Goal: Information Seeking & Learning: Check status

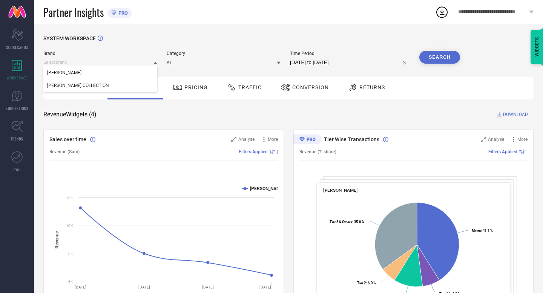
click at [109, 60] on input at bounding box center [100, 62] width 114 height 8
click at [109, 82] on div "ADWITIYA COLLECTION" at bounding box center [100, 85] width 114 height 13
click at [222, 64] on input at bounding box center [224, 62] width 114 height 8
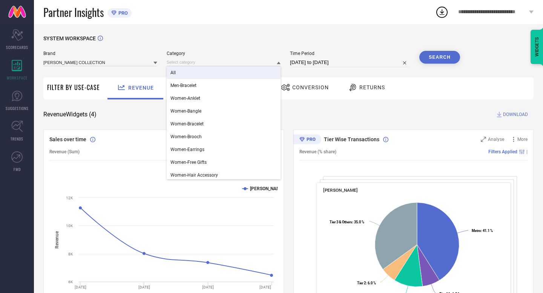
click at [220, 77] on div "All" at bounding box center [224, 72] width 114 height 13
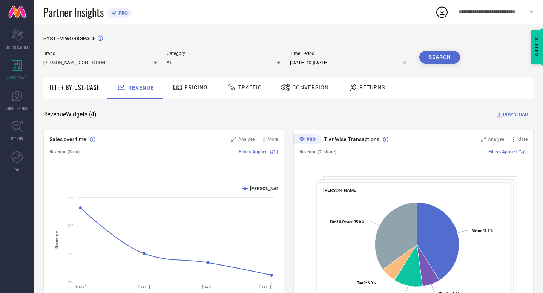
click at [359, 60] on input "[DATE] to [DATE]" at bounding box center [350, 62] width 120 height 9
select select "7"
select select "2025"
select select "8"
select select "2025"
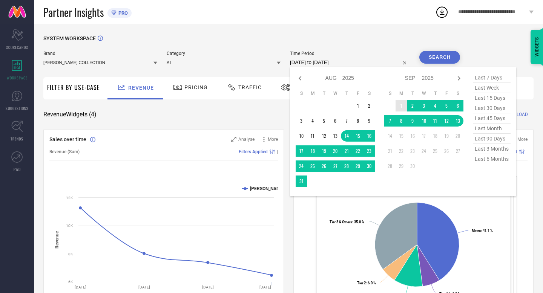
click at [401, 107] on td "1" at bounding box center [400, 105] width 11 height 11
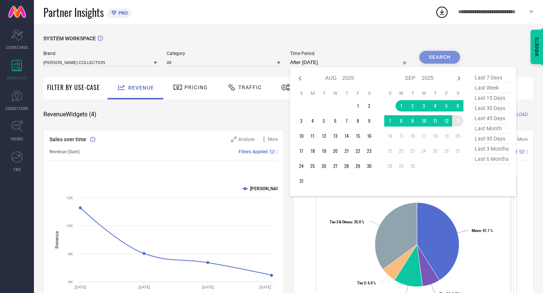
type input "01-09-2025 to 13-09-2025"
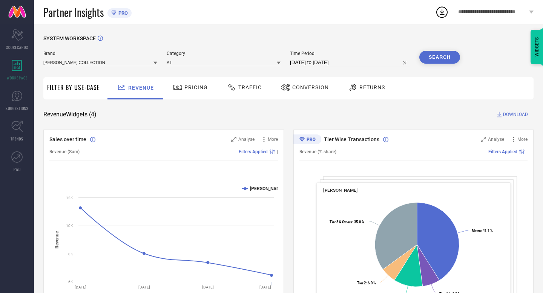
click at [432, 55] on button "Search" at bounding box center [439, 57] width 41 height 13
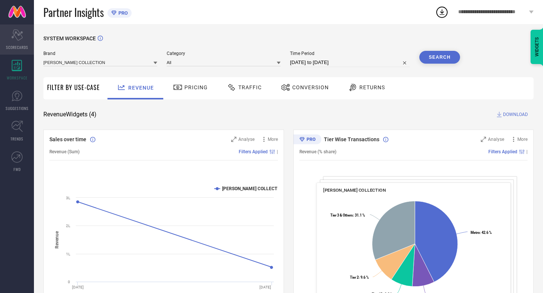
click at [22, 47] on span "SCORECARDS" at bounding box center [17, 47] width 22 height 6
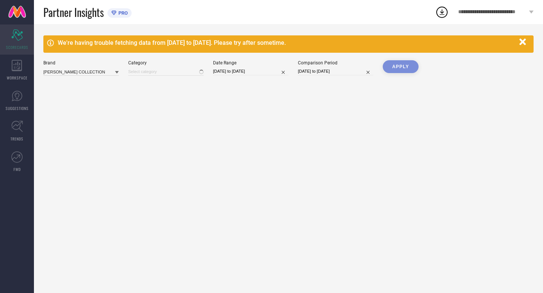
type input "All"
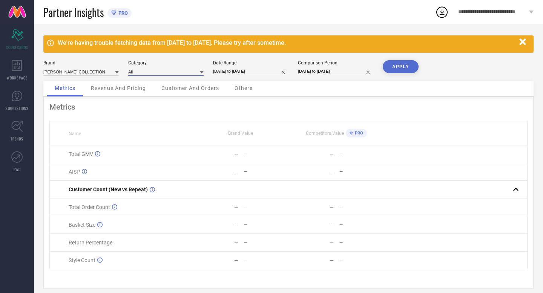
click at [169, 73] on input at bounding box center [165, 72] width 75 height 8
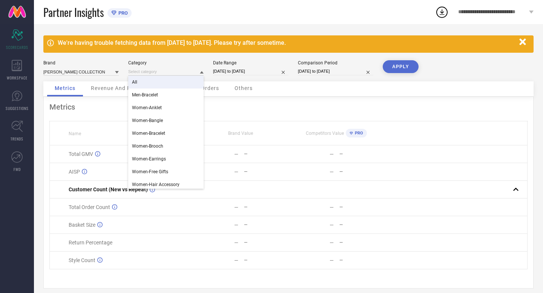
click at [168, 85] on div "All" at bounding box center [165, 82] width 75 height 13
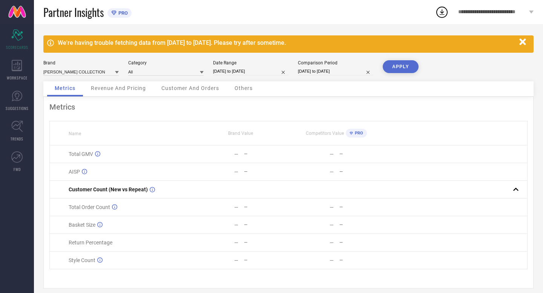
click at [269, 71] on input "10-09-2025 to 12-09-2025" at bounding box center [250, 71] width 75 height 8
select select "8"
select select "2025"
select select "9"
select select "2025"
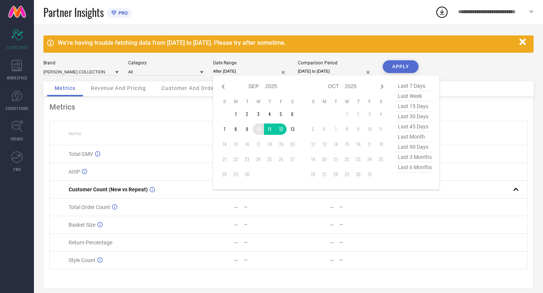
click at [257, 130] on td "10" at bounding box center [257, 129] width 11 height 11
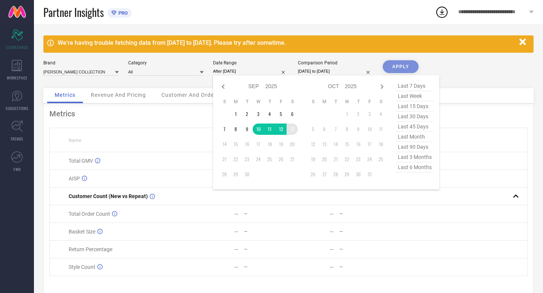
type input "10-09-2025 to 13-09-2025"
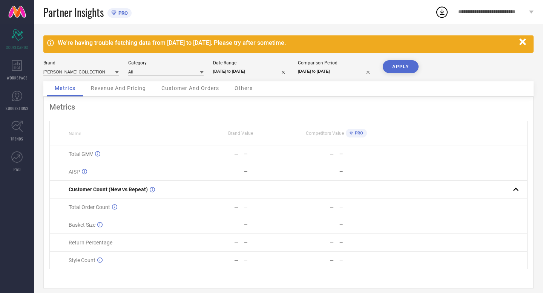
click at [348, 70] on input "10-09-2024 to 12-09-2024" at bounding box center [335, 71] width 75 height 8
select select "8"
select select "2024"
select select "9"
select select "2024"
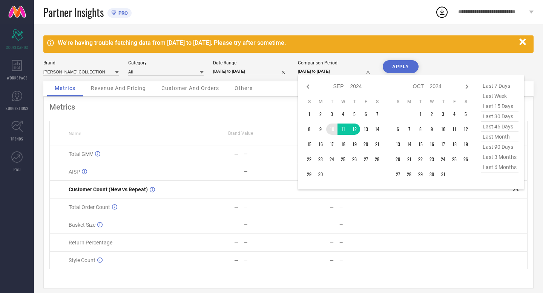
click at [332, 131] on td "10" at bounding box center [331, 129] width 11 height 11
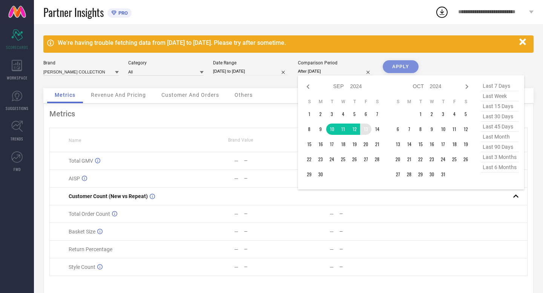
type input "10-09-2024 to 13-09-2024"
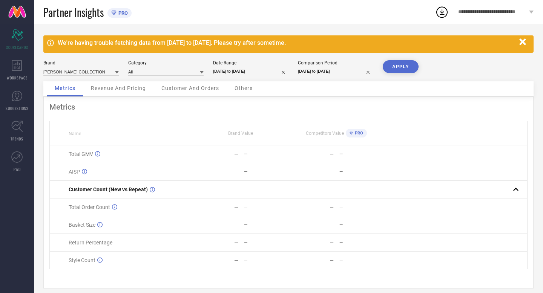
click at [401, 67] on button "APPLY" at bounding box center [400, 66] width 36 height 13
click at [14, 101] on link "SUGGESTIONS" at bounding box center [17, 101] width 34 height 30
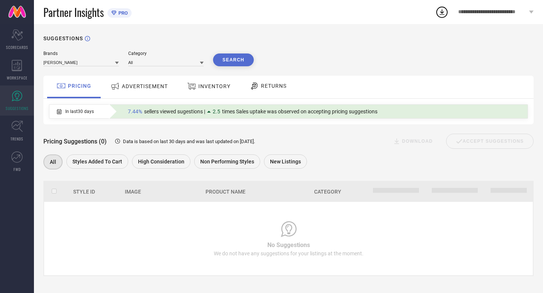
click at [92, 55] on div "Brands" at bounding box center [80, 53] width 75 height 5
click at [90, 63] on input at bounding box center [80, 62] width 75 height 8
click at [89, 86] on span "ADWITIYA COLLECTION" at bounding box center [78, 85] width 62 height 5
click at [183, 61] on input at bounding box center [165, 62] width 75 height 8
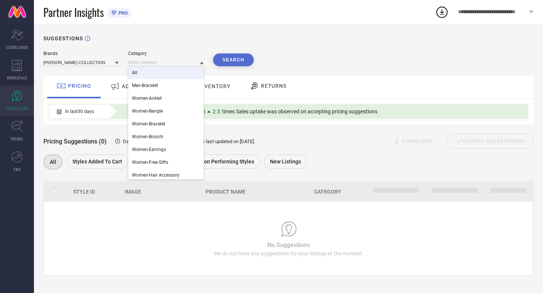
click at [180, 70] on div "All" at bounding box center [165, 72] width 75 height 13
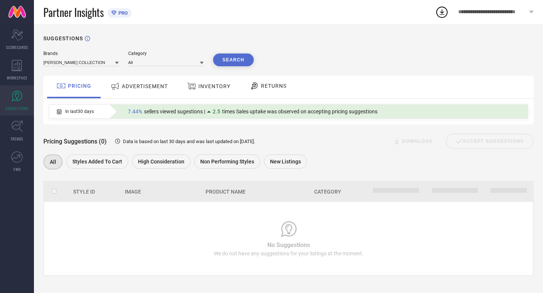
click at [226, 60] on button "Search" at bounding box center [233, 60] width 41 height 13
click at [162, 89] on span "ADVERTISEMENT" at bounding box center [145, 86] width 46 height 6
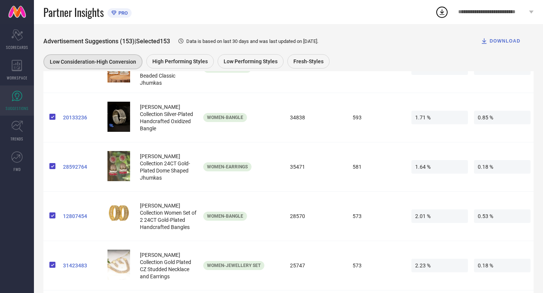
scroll to position [949, 0]
